Goal: Task Accomplishment & Management: Manage account settings

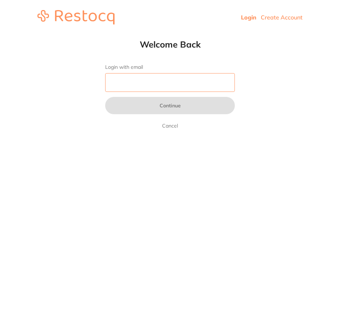
click at [153, 84] on input "Login with email" at bounding box center [170, 82] width 130 height 19
type input "[EMAIL_ADDRESS][DOMAIN_NAME]"
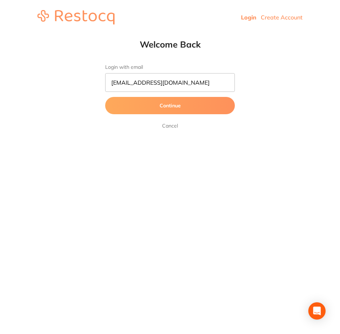
click at [164, 104] on button "Continue" at bounding box center [170, 105] width 130 height 17
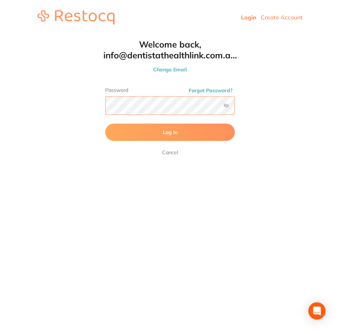
click at [105, 124] on button "Log In" at bounding box center [170, 132] width 130 height 17
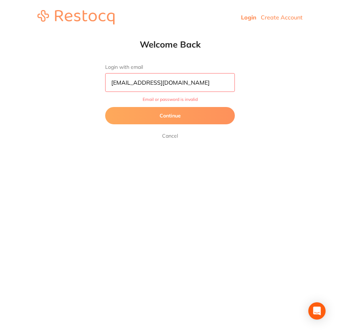
click at [244, 35] on html "Login Create Account Welcome Back Login with email info@dentistathealthlink.com…" at bounding box center [170, 17] width 340 height 35
click at [158, 114] on button "Continue" at bounding box center [170, 115] width 130 height 17
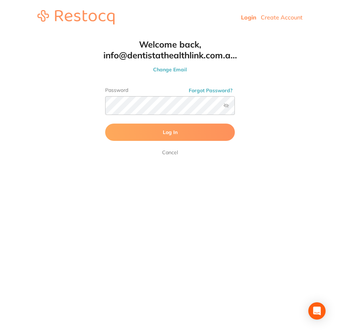
click at [168, 134] on span "Log In" at bounding box center [170, 132] width 15 height 6
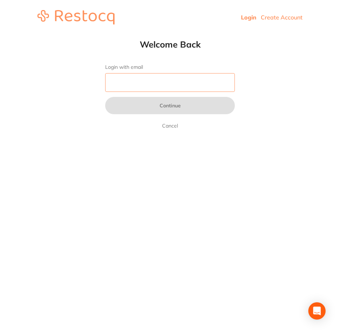
click at [139, 87] on input "Login with email" at bounding box center [170, 82] width 130 height 19
type input "[EMAIL_ADDRESS][DOMAIN_NAME]"
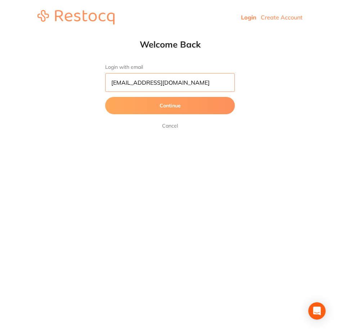
click at [146, 81] on input "[EMAIL_ADDRESS][DOMAIN_NAME]" at bounding box center [170, 82] width 130 height 19
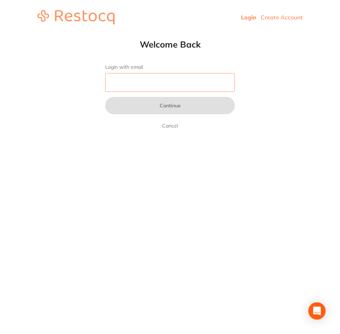
click at [140, 84] on input "Login with email" at bounding box center [170, 82] width 130 height 19
type input "[EMAIL_ADDRESS][DOMAIN_NAME]"
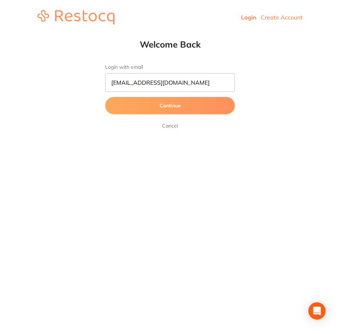
click at [148, 106] on button "Continue" at bounding box center [170, 105] width 130 height 17
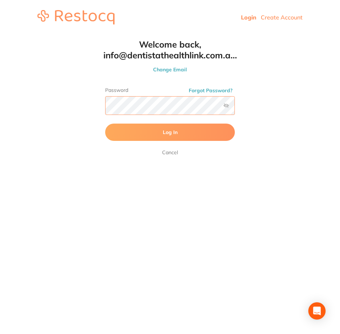
click at [70, 35] on html "Login Create Account Welcome Back Login with email info@dentistathealthlink.com…" at bounding box center [170, 17] width 340 height 35
click at [105, 124] on button "Log In" at bounding box center [170, 132] width 130 height 17
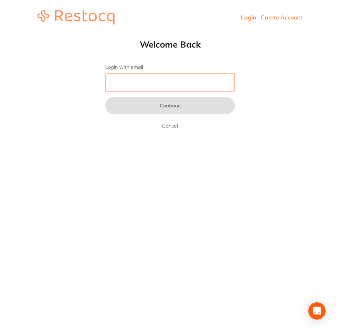
drag, startPoint x: 0, startPoint y: 0, endPoint x: 148, endPoint y: 82, distance: 169.3
click at [148, 82] on input "Login with email" at bounding box center [170, 82] width 130 height 19
type input "[EMAIL_ADDRESS][DOMAIN_NAME]"
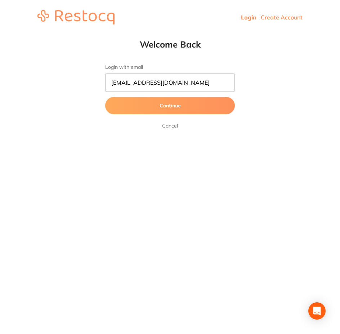
click at [148, 106] on button "Continue" at bounding box center [170, 105] width 130 height 17
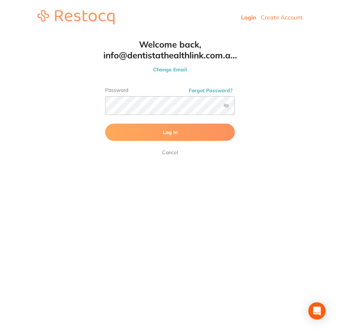
click at [161, 133] on button "Log In" at bounding box center [170, 132] width 130 height 17
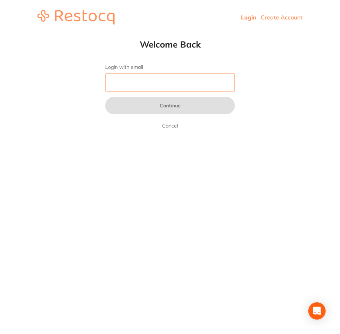
click at [131, 84] on input "Login with email" at bounding box center [170, 82] width 130 height 19
type input "[EMAIL_ADDRESS][DOMAIN_NAME]"
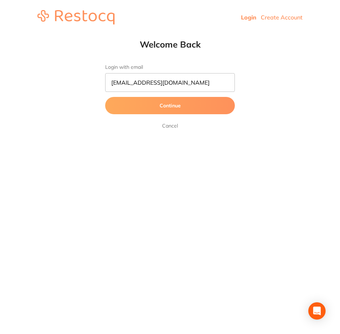
click at [147, 104] on button "Continue" at bounding box center [170, 105] width 130 height 17
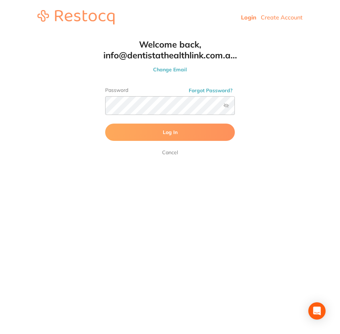
click at [164, 131] on span "Log In" at bounding box center [170, 132] width 15 height 6
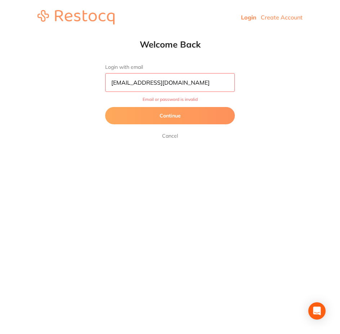
click at [164, 118] on button "Continue" at bounding box center [170, 115] width 130 height 17
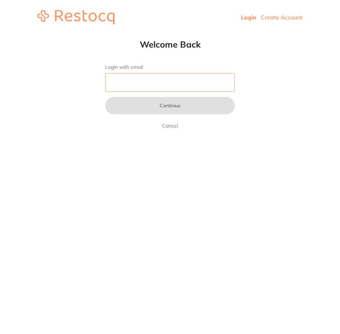
drag, startPoint x: 0, startPoint y: 0, endPoint x: 169, endPoint y: 79, distance: 186.6
click at [169, 79] on input "Login with email" at bounding box center [170, 82] width 130 height 19
type input "[EMAIL_ADDRESS][DOMAIN_NAME]"
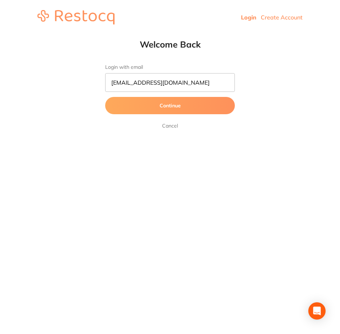
click at [169, 102] on button "Continue" at bounding box center [170, 105] width 130 height 17
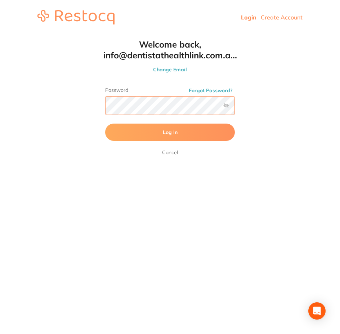
click at [101, 110] on div "Welcome back, info@dentistathealthlink.com.a... Change Email Password Forgot Pa…" at bounding box center [170, 98] width 159 height 118
click at [105, 124] on button "Log In" at bounding box center [170, 132] width 130 height 17
